Goal: Use online tool/utility: Use online tool/utility

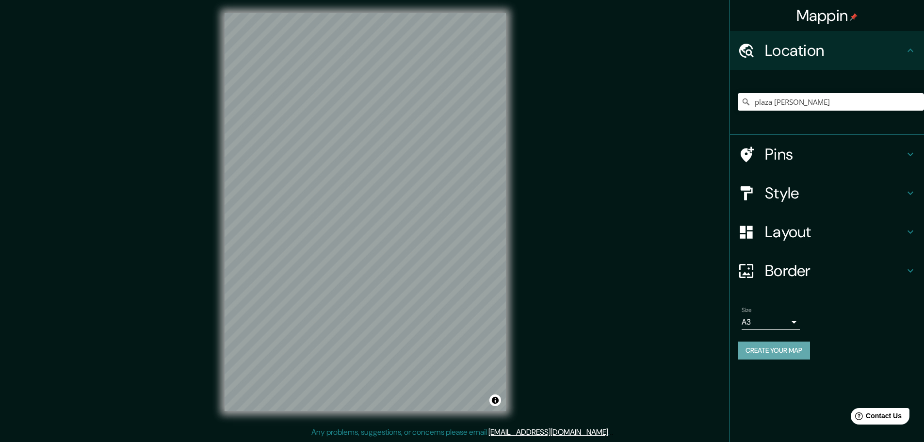
click at [774, 351] on button "Create your map" at bounding box center [774, 351] width 72 height 18
click at [789, 354] on button "Create your map" at bounding box center [774, 351] width 72 height 18
click at [781, 269] on h4 "Border" at bounding box center [835, 270] width 140 height 19
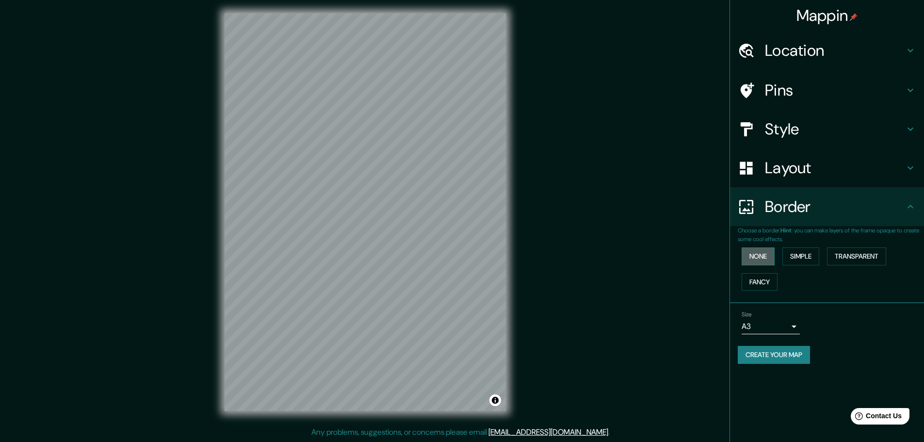
click at [762, 254] on button "None" at bounding box center [758, 256] width 33 height 18
click at [800, 254] on button "Simple" at bounding box center [801, 256] width 37 height 18
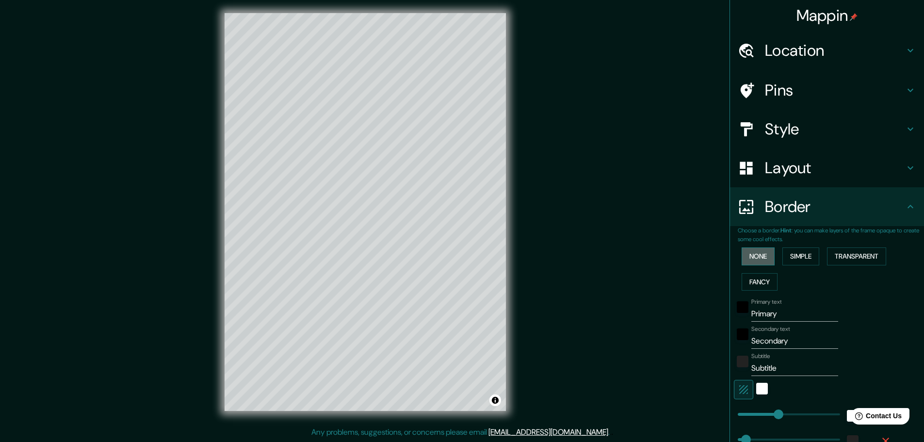
click at [759, 256] on button "None" at bounding box center [758, 256] width 33 height 18
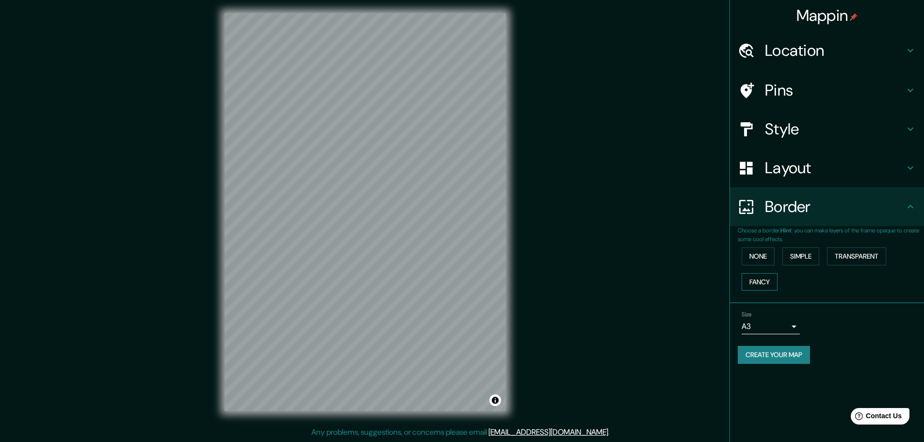
click at [765, 282] on button "Fancy" at bounding box center [760, 282] width 36 height 18
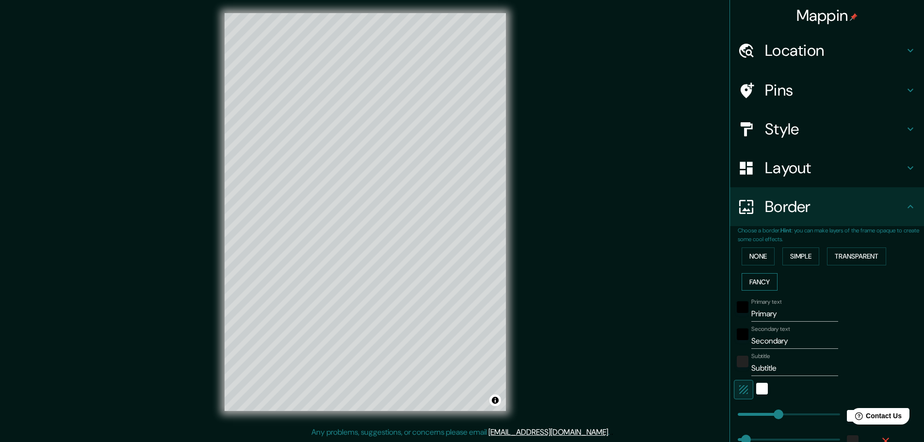
click at [761, 288] on button "Fancy" at bounding box center [760, 282] width 36 height 18
type input "46"
type input "23"
click at [753, 267] on div "None Simple Transparent Fancy" at bounding box center [831, 269] width 186 height 51
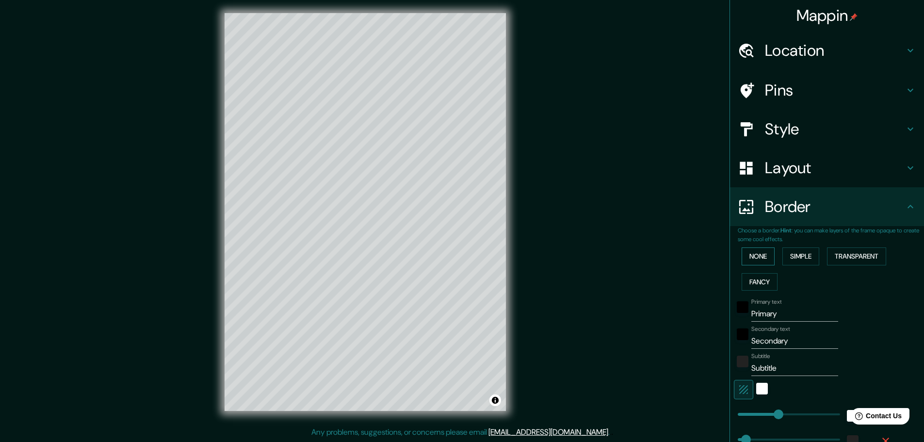
click at [753, 262] on button "None" at bounding box center [758, 256] width 33 height 18
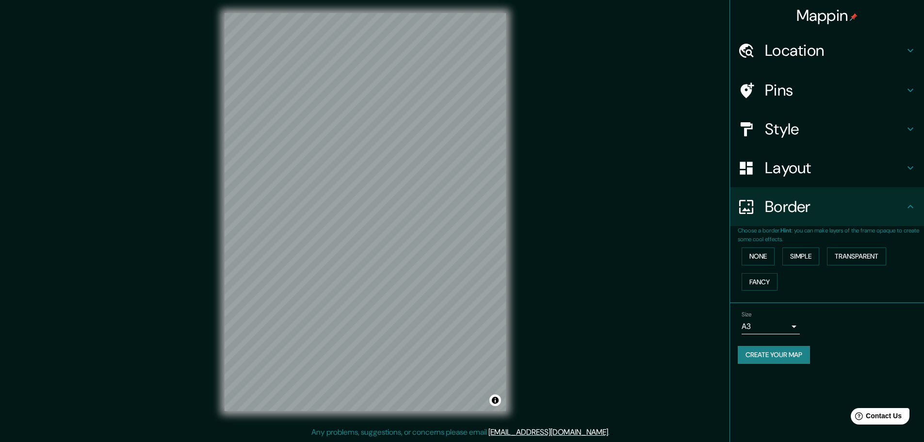
click at [620, 328] on div "Mappin Location [GEOGRAPHIC_DATA][PERSON_NAME][GEOGRAPHIC_DATA][PERSON_NAME], […" at bounding box center [462, 220] width 924 height 444
click at [758, 173] on div at bounding box center [751, 168] width 27 height 17
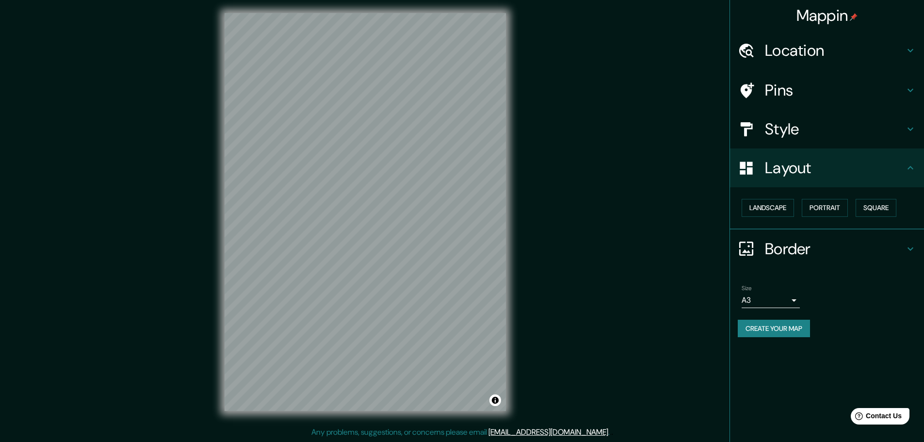
click at [778, 169] on h4 "Layout" at bounding box center [835, 167] width 140 height 19
click at [477, 222] on div at bounding box center [481, 223] width 8 height 8
drag, startPoint x: 598, startPoint y: 372, endPoint x: 565, endPoint y: 358, distance: 35.7
click at [565, 358] on div "Mappin Location [GEOGRAPHIC_DATA][PERSON_NAME][GEOGRAPHIC_DATA][PERSON_NAME], […" at bounding box center [462, 220] width 924 height 444
click at [205, 252] on div "Mappin Location [GEOGRAPHIC_DATA][PERSON_NAME][GEOGRAPHIC_DATA][PERSON_NAME], […" at bounding box center [462, 220] width 924 height 444
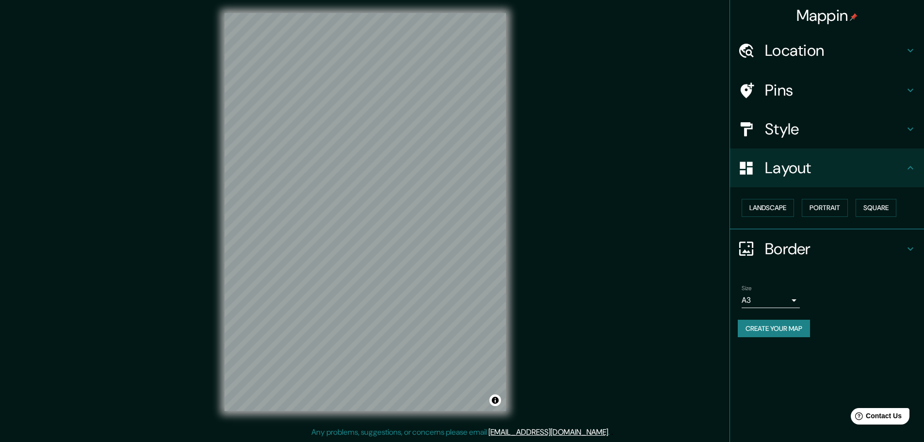
click at [568, 215] on div "Mappin Location [GEOGRAPHIC_DATA][PERSON_NAME][GEOGRAPHIC_DATA][PERSON_NAME], […" at bounding box center [462, 220] width 924 height 444
